Goal: Transaction & Acquisition: Obtain resource

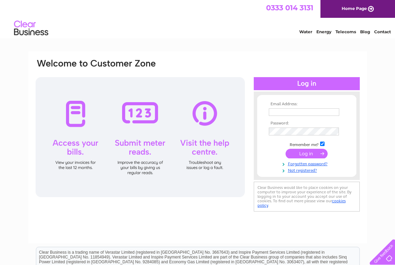
type input "[EMAIL_ADDRESS][DOMAIN_NAME]"
click at [290, 155] on input "submit" at bounding box center [307, 154] width 42 height 10
click at [293, 153] on input "submit" at bounding box center [307, 154] width 42 height 10
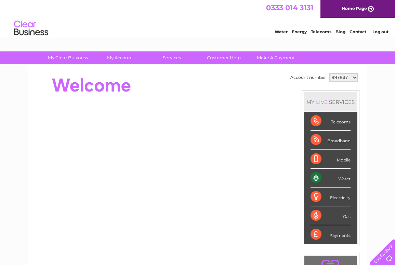
click at [200, 93] on div at bounding box center [159, 85] width 249 height 27
click at [340, 80] on select "997947 1146467" at bounding box center [344, 77] width 28 height 8
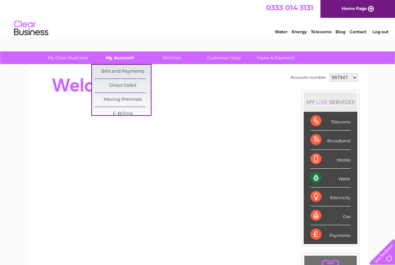
click at [121, 54] on link "My Account" at bounding box center [120, 57] width 56 height 13
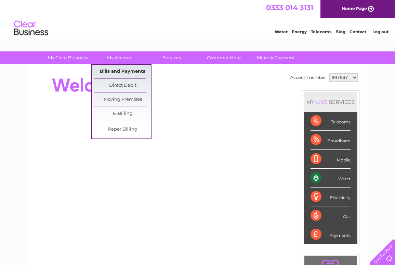
click at [125, 71] on link "Bills and Payments" at bounding box center [122, 72] width 56 height 14
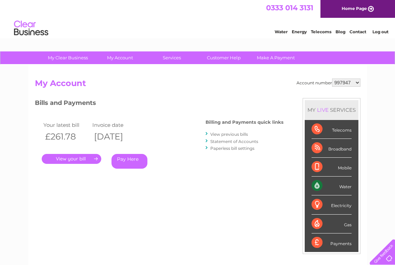
click at [91, 158] on link "." at bounding box center [72, 159] width 60 height 10
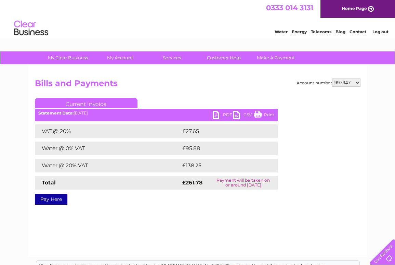
click at [220, 116] on link "PDF" at bounding box center [223, 116] width 21 height 10
